Goal: Information Seeking & Learning: Learn about a topic

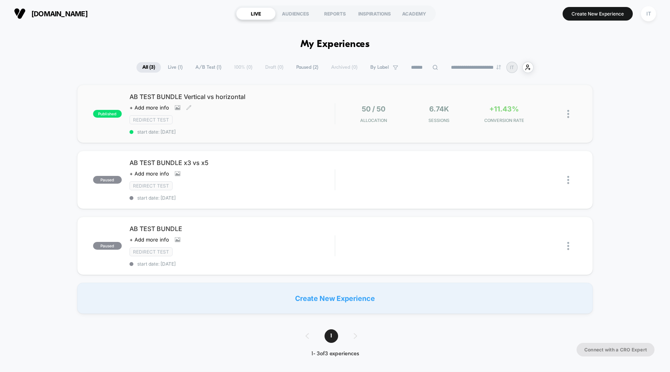
click at [215, 96] on span "AB TEST BUNDLE Vertical vs horizontal" at bounding box center [233, 97] width 206 height 8
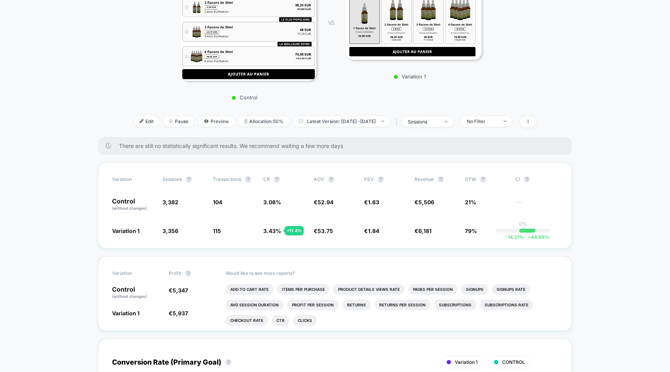
scroll to position [144, 0]
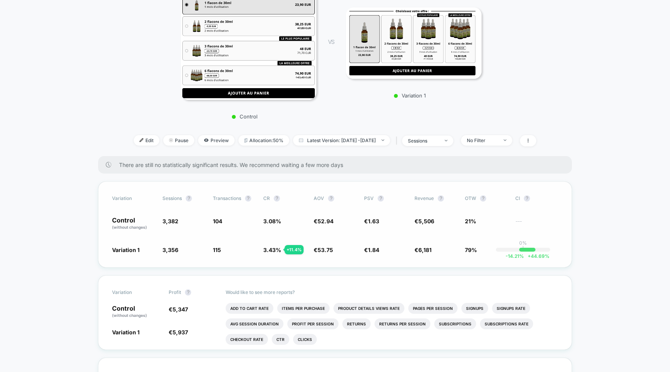
drag, startPoint x: 261, startPoint y: 247, endPoint x: 275, endPoint y: 248, distance: 14.0
click at [275, 248] on div "Variation 1 3,356 - 0.77 % 115 + 11.4 % 3.43 % + 11.4 % € 53.75 + 1.5 % € 1.84 …" at bounding box center [335, 250] width 446 height 8
drag, startPoint x: 275, startPoint y: 249, endPoint x: 262, endPoint y: 249, distance: 12.8
click at [262, 249] on div "Variation 1 3,356 - 0.77 % 115 + 11.4 % 3.43 % + 11.4 % € 53.75 + 1.5 % € 1.84 …" at bounding box center [335, 250] width 446 height 8
